Goal: Obtain resource: Download file/media

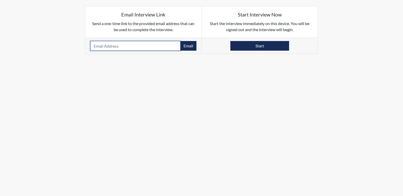
click at [125, 47] on input "email" at bounding box center [135, 46] width 90 height 10
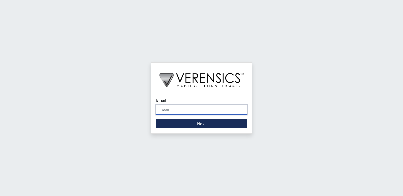
click at [176, 109] on input "Email" at bounding box center [201, 110] width 91 height 10
type input "[PERSON_NAME][EMAIL_ADDRESS][PERSON_NAME][DOMAIN_NAME]"
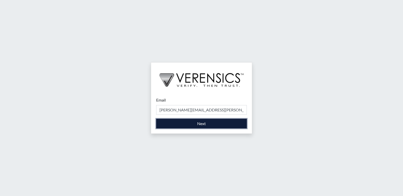
click at [183, 123] on button "Next" at bounding box center [201, 124] width 91 height 10
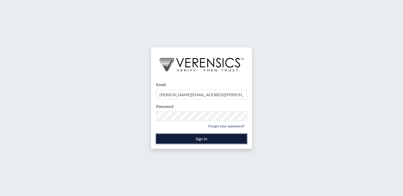
click at [181, 137] on button "Sign In" at bounding box center [201, 139] width 91 height 10
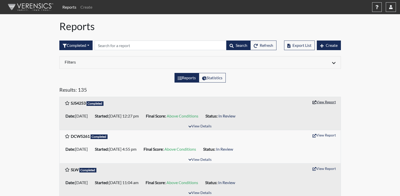
click at [324, 102] on button "View Report" at bounding box center [324, 102] width 28 height 8
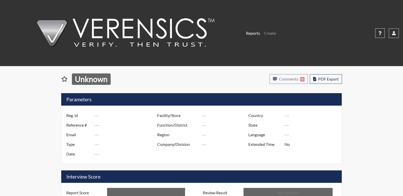
type input "SJS4253"
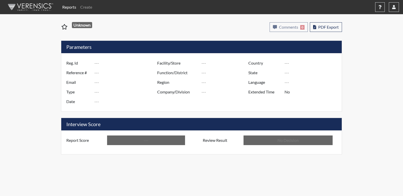
type input "51174"
type input "---"
type input "Corrections Pre-Employment"
type input "Sep 9, 2025"
type input "Washington SP"
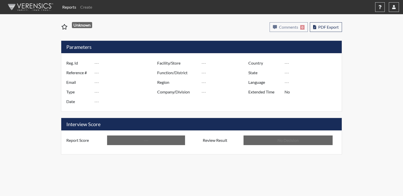
type input "North Region"
type input "United States"
type input "Georgia"
type input "English"
type input "Above Conditions"
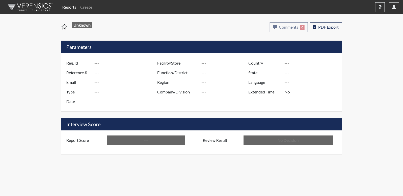
type input "In Review"
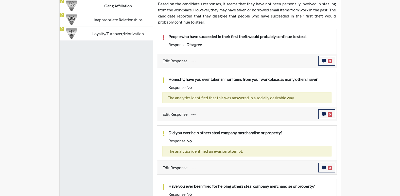
scroll to position [279, 0]
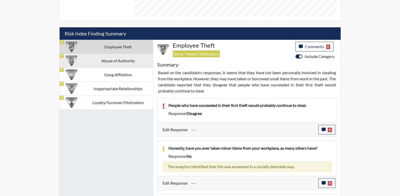
click at [131, 61] on td "Abuse of Authority" at bounding box center [117, 61] width 69 height 14
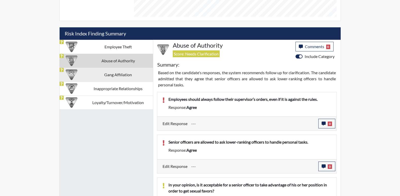
click at [115, 75] on td "Gang Affiliation" at bounding box center [117, 75] width 69 height 14
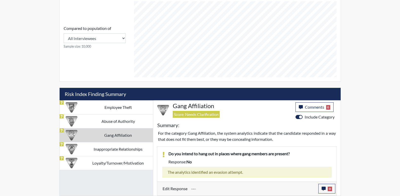
scroll to position [219, 0]
click at [132, 151] on td "Inappropriate Relationships" at bounding box center [117, 149] width 69 height 14
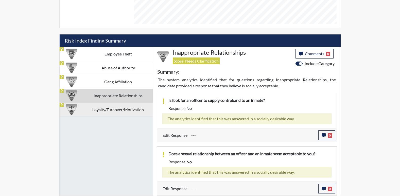
click at [124, 114] on td "Loyalty/Turnover/Motivation" at bounding box center [117, 110] width 69 height 14
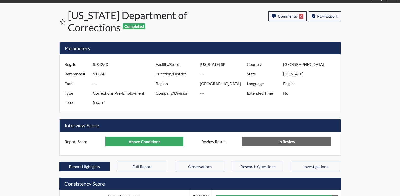
scroll to position [1, 0]
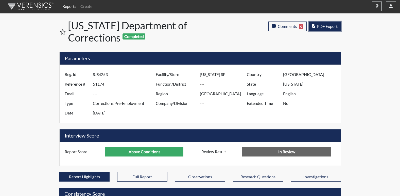
click at [320, 27] on span "PDF Export" at bounding box center [327, 26] width 21 height 5
